Goal: Task Accomplishment & Management: Use online tool/utility

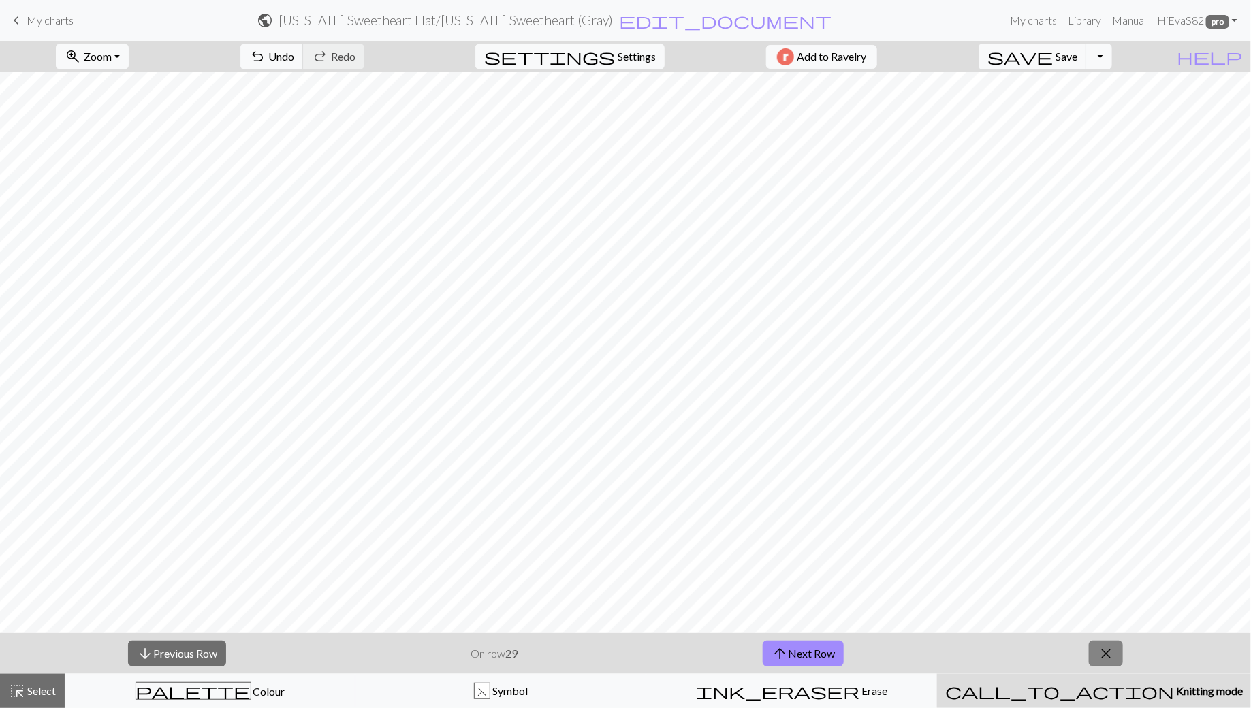
click at [1111, 642] on button "close" at bounding box center [1106, 654] width 34 height 26
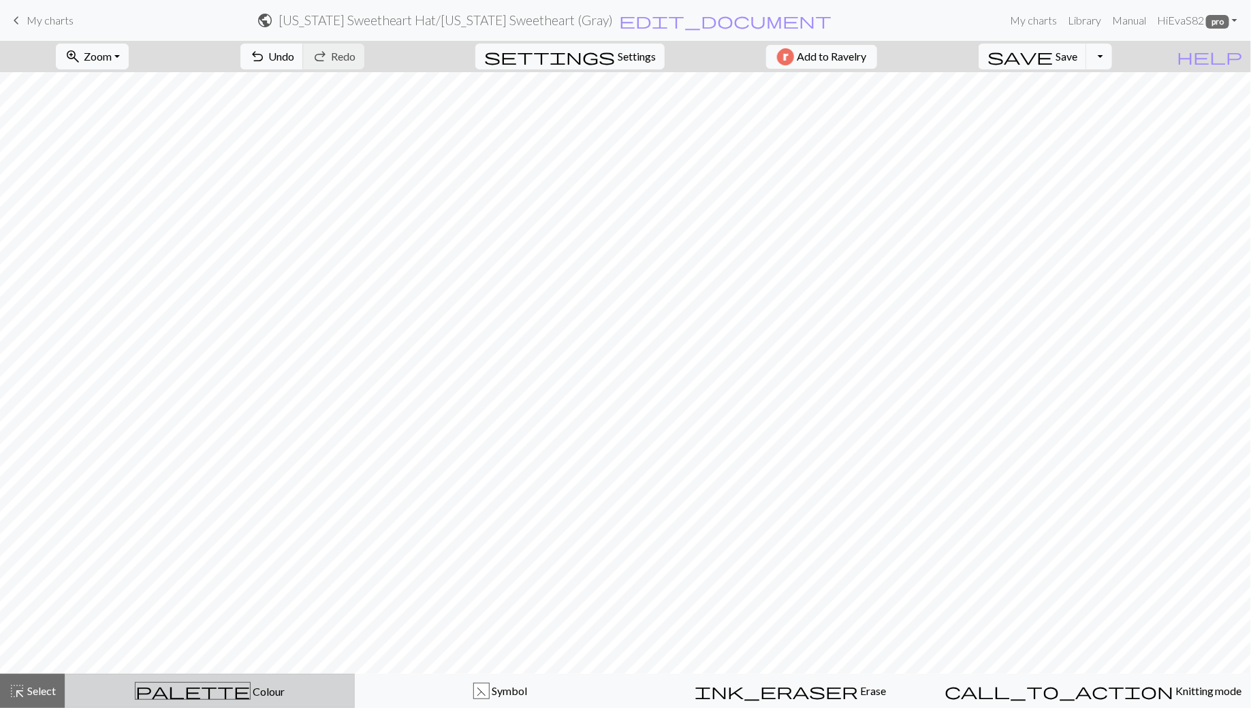
click at [197, 693] on span "palette" at bounding box center [192, 690] width 114 height 19
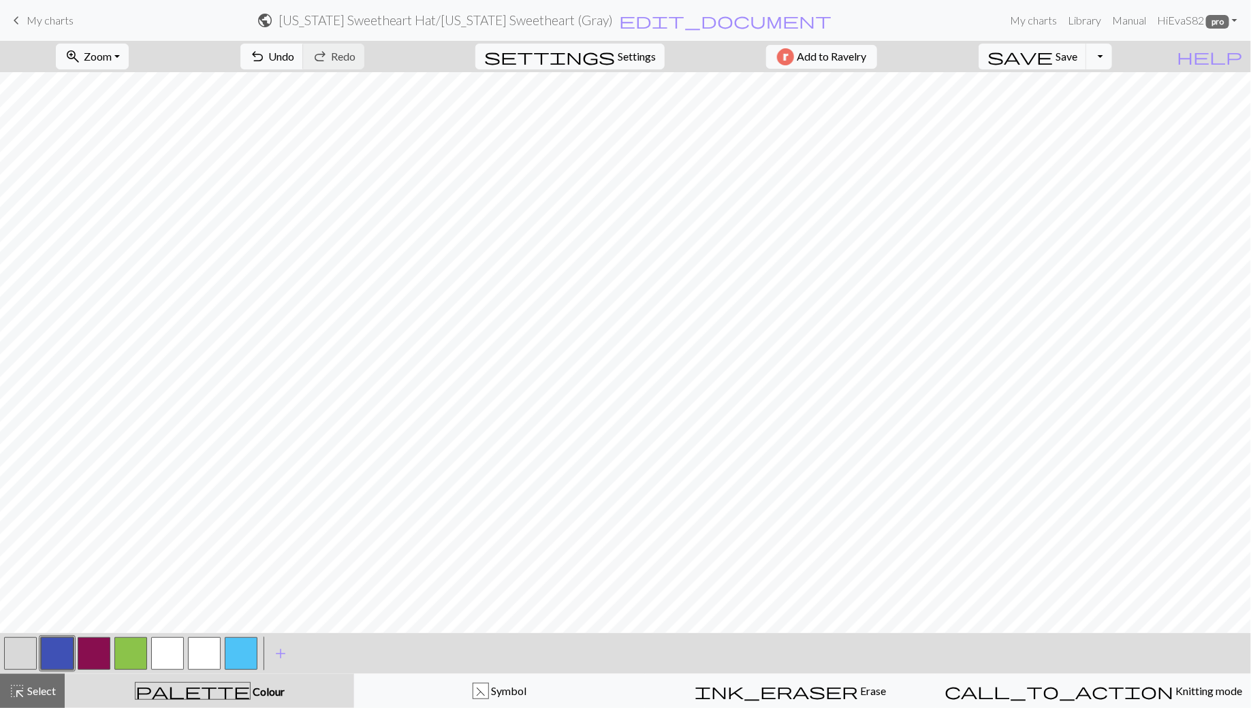
click at [27, 655] on button "button" at bounding box center [20, 653] width 33 height 33
click at [65, 657] on button "button" at bounding box center [57, 653] width 33 height 33
click at [59, 650] on button "button" at bounding box center [57, 653] width 33 height 33
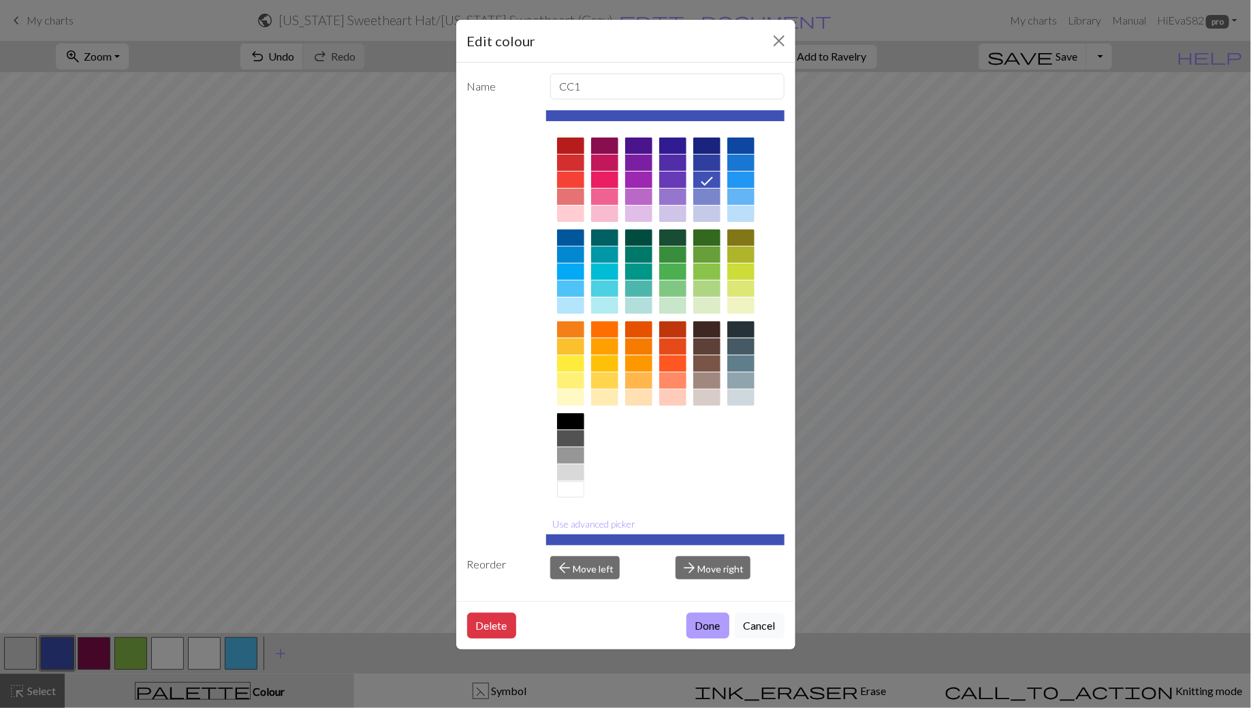
click at [704, 624] on button "Done" at bounding box center [707, 626] width 43 height 26
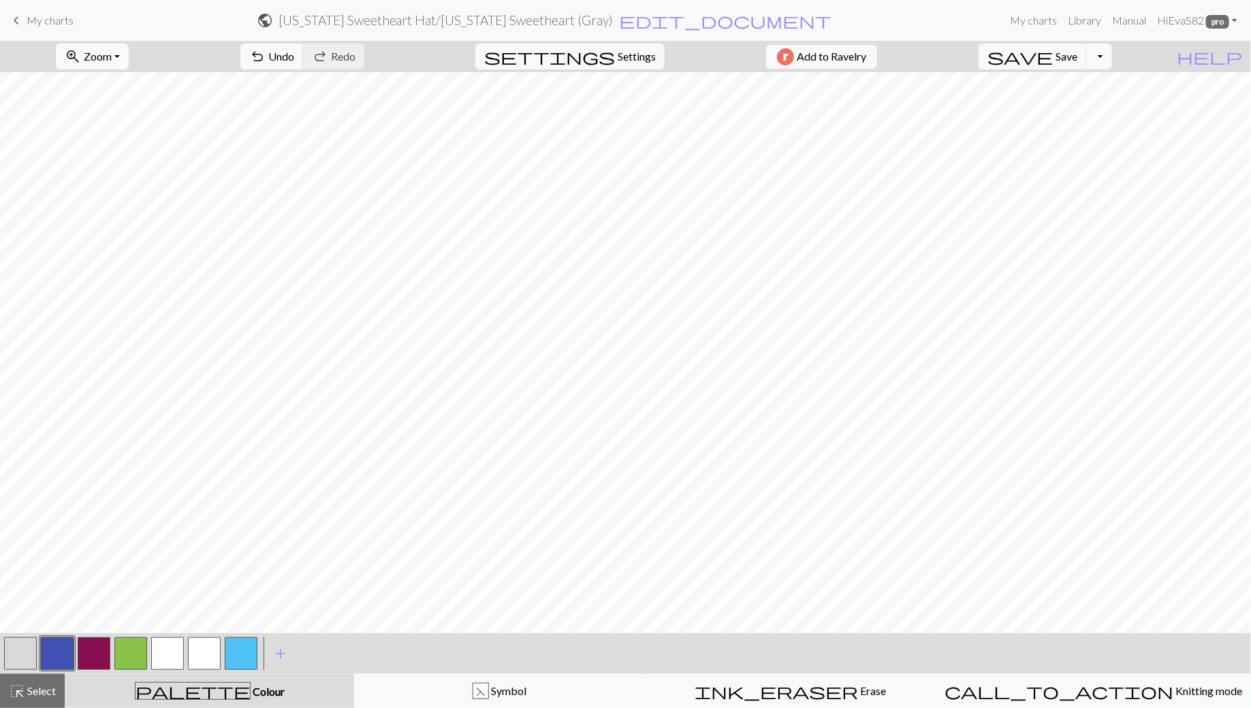
click at [20, 656] on button "button" at bounding box center [20, 653] width 33 height 33
click at [61, 653] on button "button" at bounding box center [57, 653] width 33 height 33
click at [1077, 58] on span "Save" at bounding box center [1066, 56] width 22 height 13
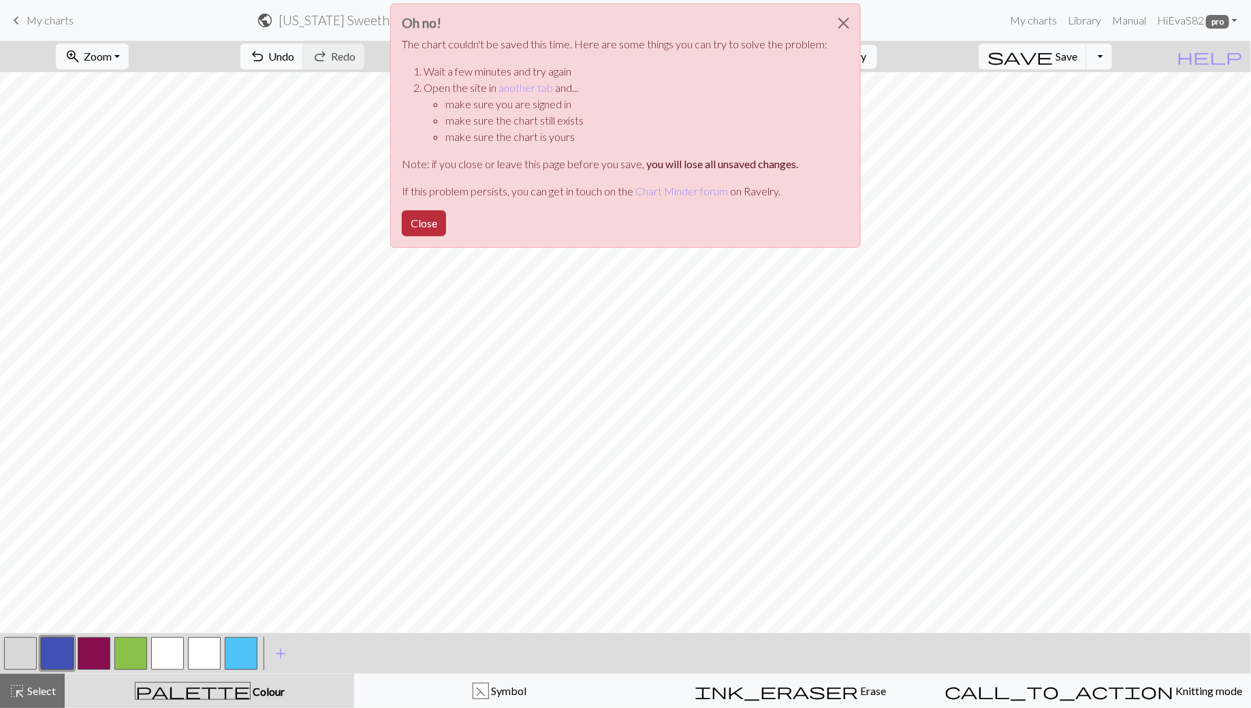
click at [430, 221] on button "Close" at bounding box center [424, 223] width 44 height 26
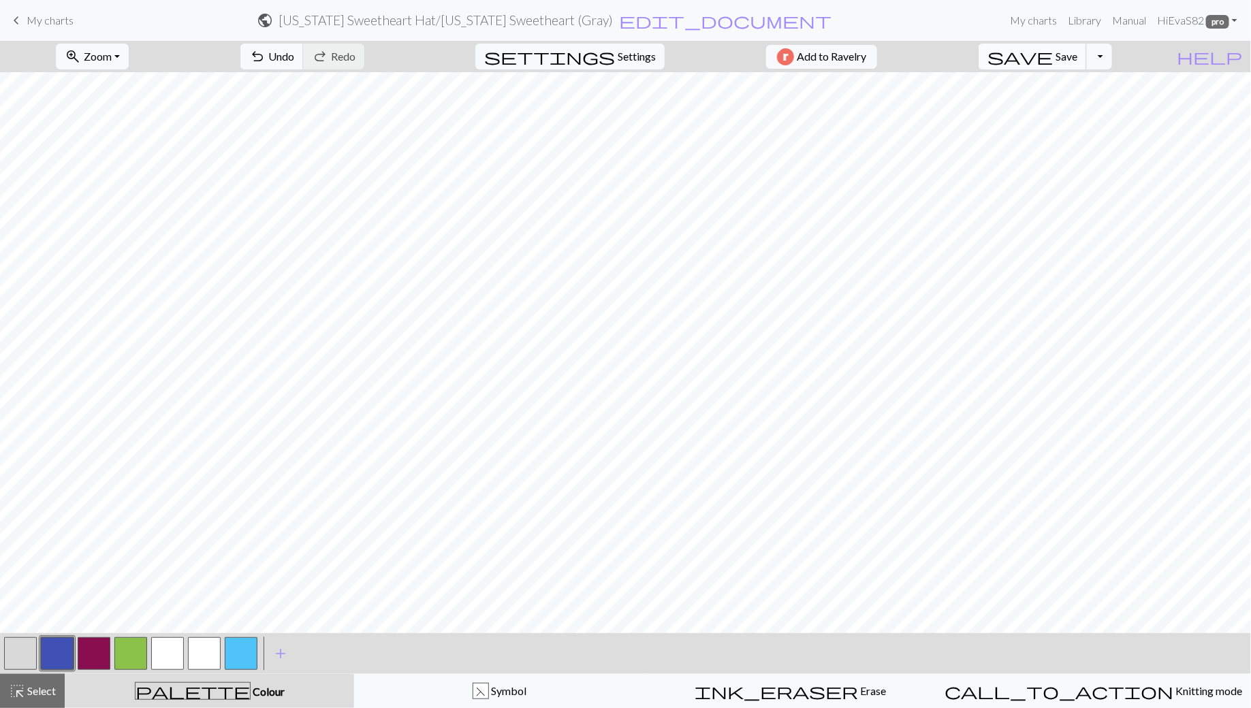
click at [1077, 52] on span "Save" at bounding box center [1066, 56] width 22 height 13
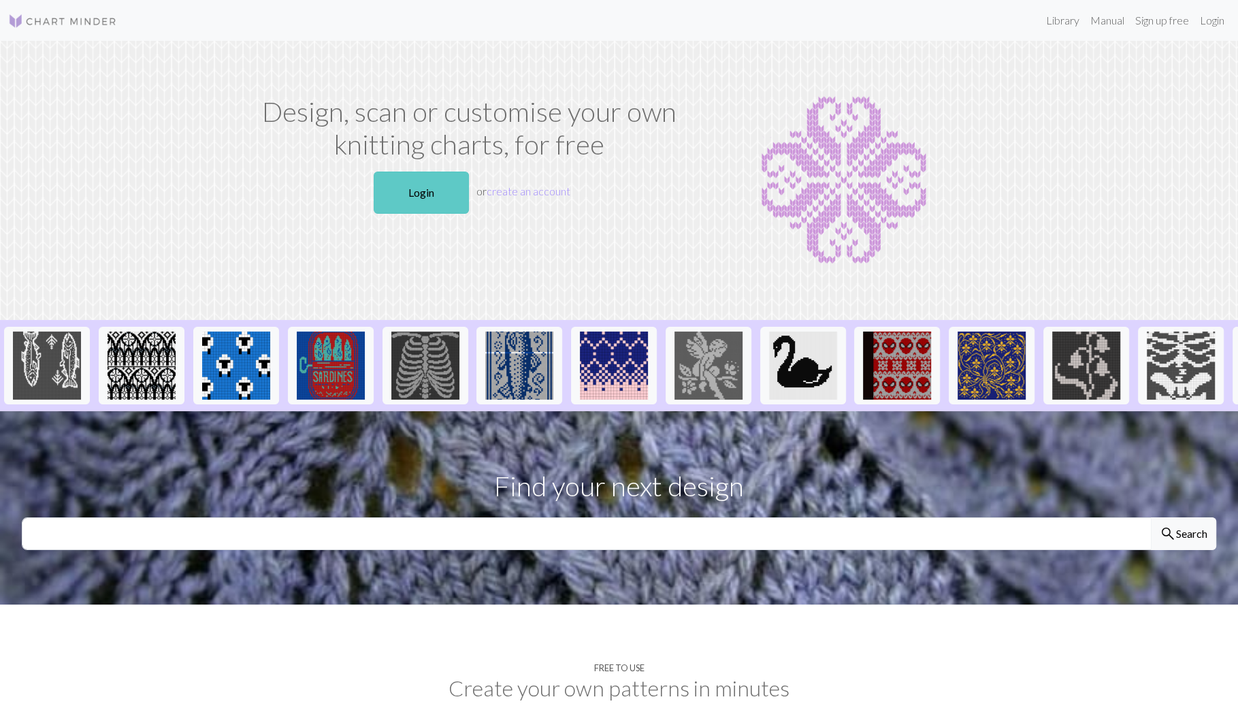
click at [428, 199] on link "Login" at bounding box center [421, 193] width 95 height 42
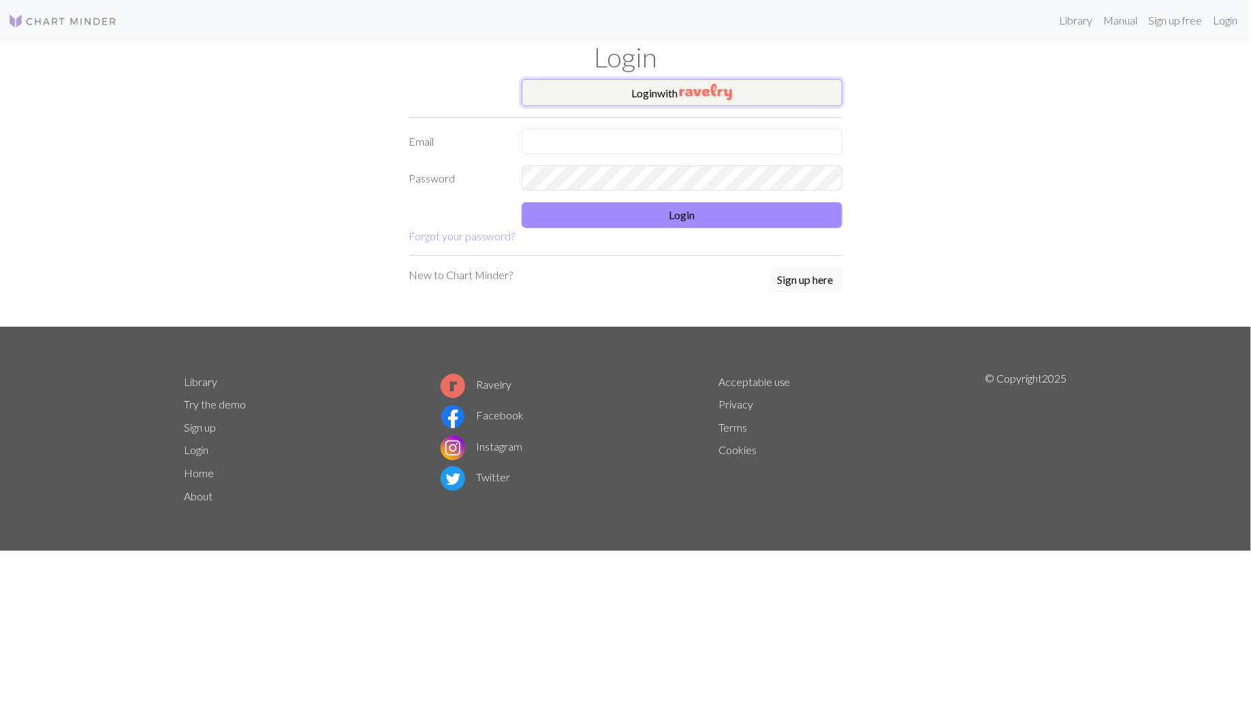
click at [739, 94] on button "Login with" at bounding box center [681, 92] width 321 height 27
